Goal: Task Accomplishment & Management: Manage account settings

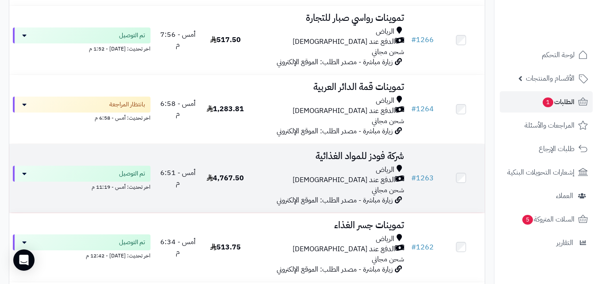
scroll to position [425, 0]
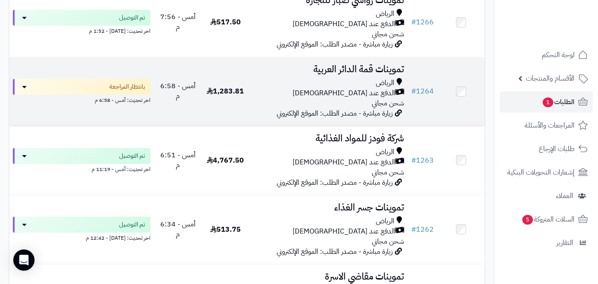
click at [216, 91] on td "1,283.81" at bounding box center [225, 91] width 47 height 69
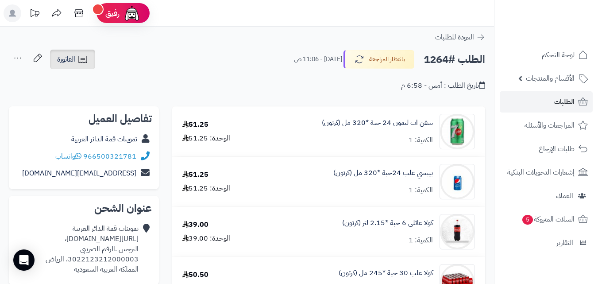
click at [56, 62] on link "الفاتورة" at bounding box center [72, 59] width 45 height 19
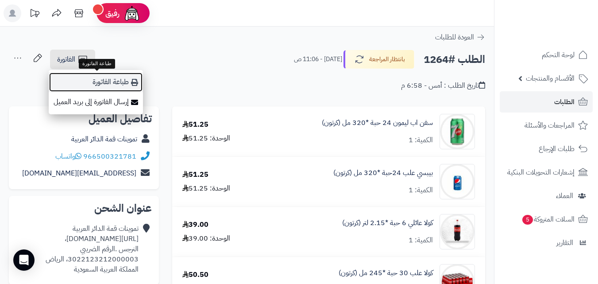
click at [74, 79] on link "طباعة الفاتورة" at bounding box center [96, 82] width 94 height 20
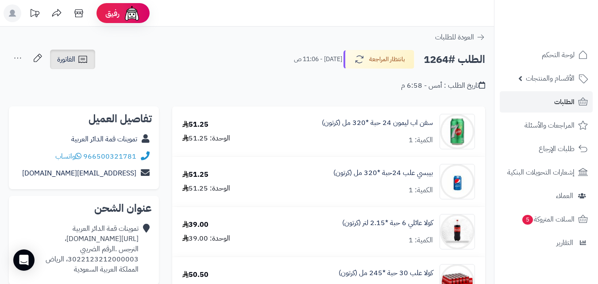
click at [82, 55] on icon at bounding box center [82, 59] width 11 height 11
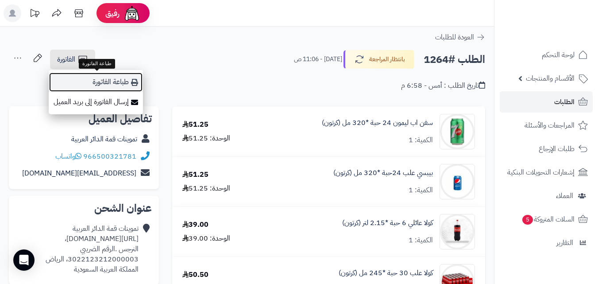
click at [98, 87] on link "طباعة الفاتورة" at bounding box center [96, 82] width 94 height 20
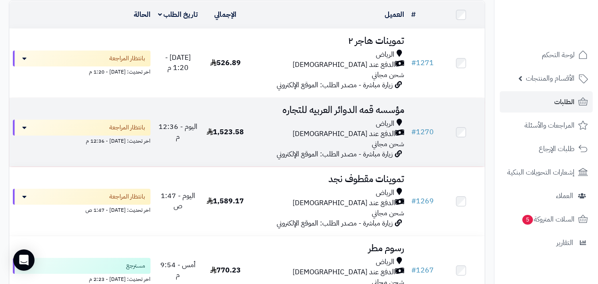
scroll to position [106, 0]
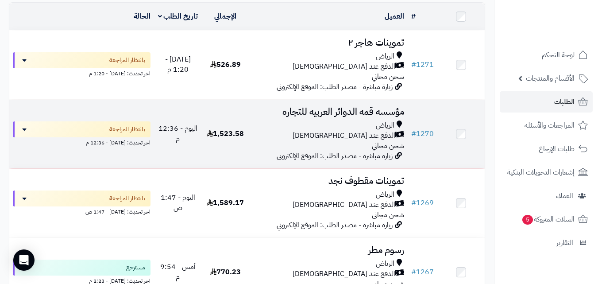
click at [317, 141] on div "الدفع عند [DEMOGRAPHIC_DATA]" at bounding box center [328, 136] width 151 height 10
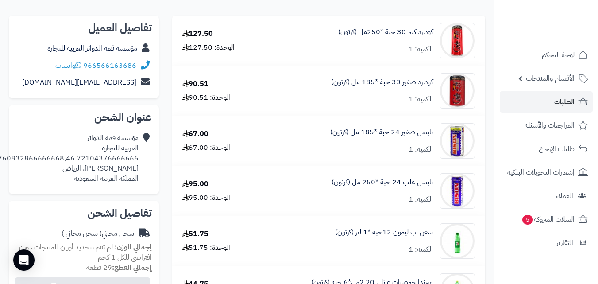
scroll to position [108, 0]
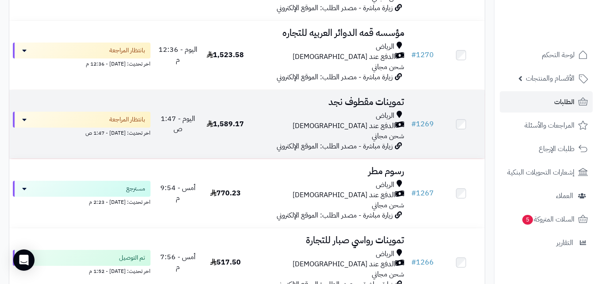
scroll to position [177, 0]
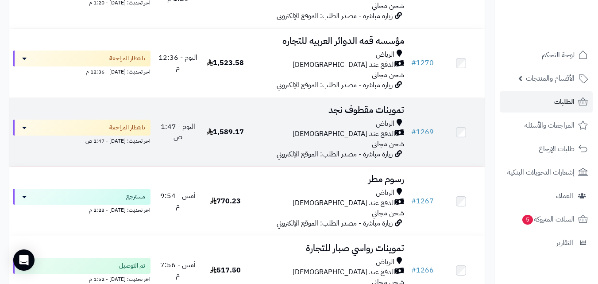
click at [274, 139] on div "الدفع عند [DEMOGRAPHIC_DATA]" at bounding box center [328, 134] width 151 height 10
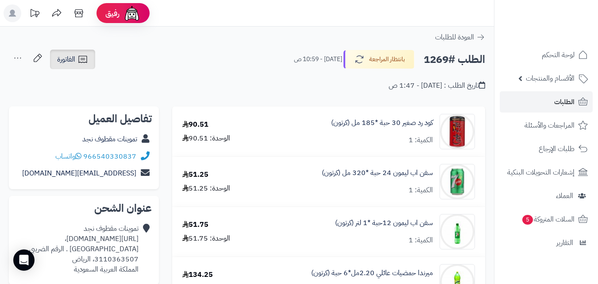
click at [64, 61] on span "الفاتورة" at bounding box center [66, 59] width 18 height 11
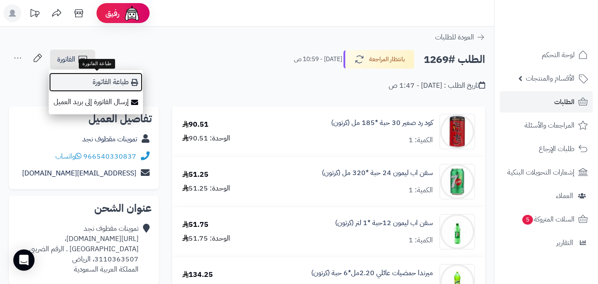
click at [69, 77] on link "طباعة الفاتورة" at bounding box center [96, 82] width 94 height 20
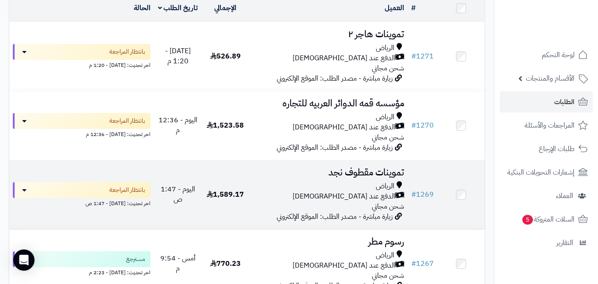
scroll to position [97, 0]
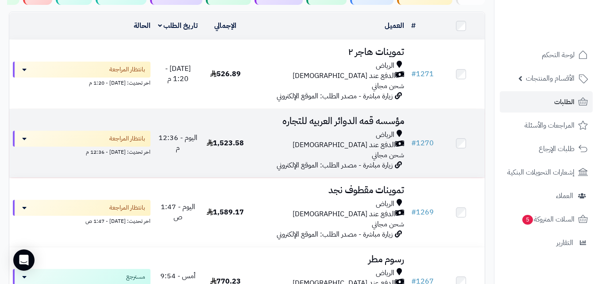
click at [236, 142] on td "1,523.58" at bounding box center [225, 143] width 47 height 69
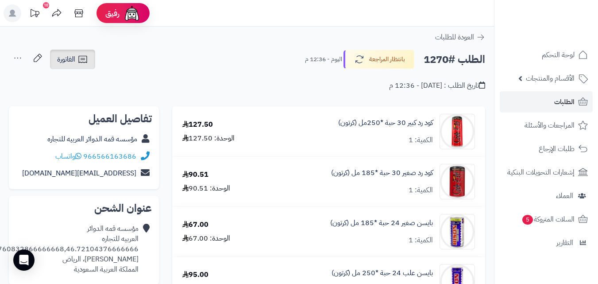
click at [73, 55] on span "الفاتورة" at bounding box center [66, 59] width 18 height 11
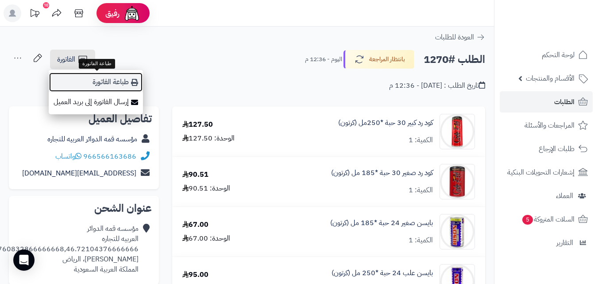
click at [77, 76] on link "طباعة الفاتورة" at bounding box center [96, 82] width 94 height 20
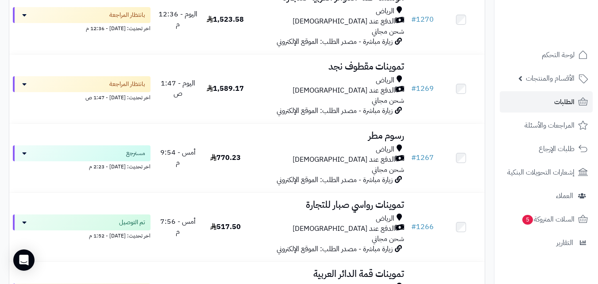
scroll to position [232, 0]
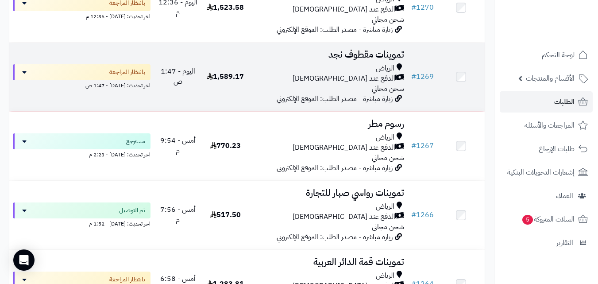
click at [319, 91] on div "[PERSON_NAME] عند الاستلام شحن مجاني" at bounding box center [328, 78] width 151 height 31
